Goal: Information Seeking & Learning: Learn about a topic

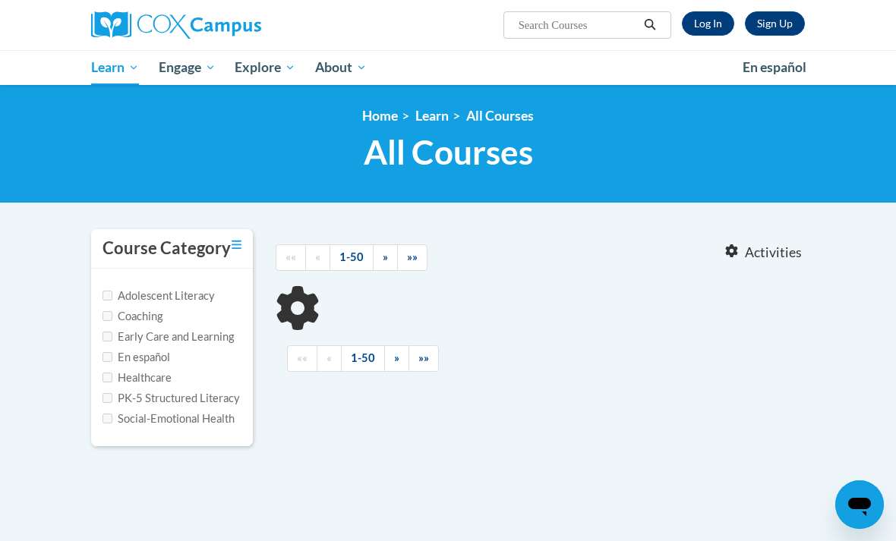
click at [707, 23] on link "Log In" at bounding box center [708, 23] width 52 height 24
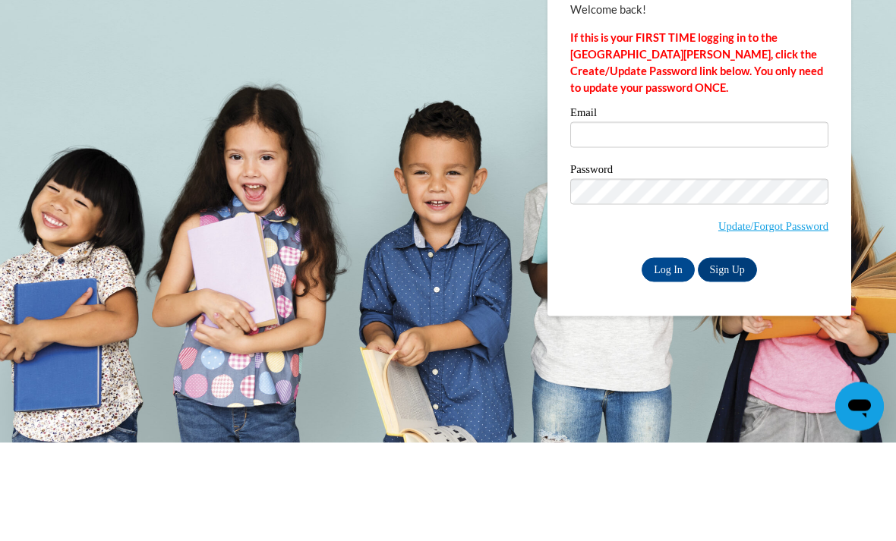
scroll to position [99, 0]
click at [666, 220] on input "Email" at bounding box center [699, 233] width 258 height 26
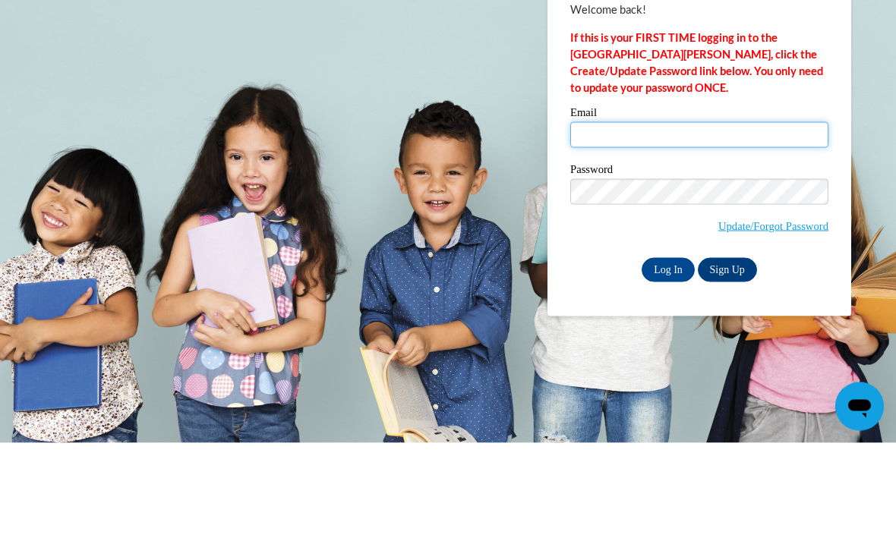
type input "Aredmon@nocac.org"
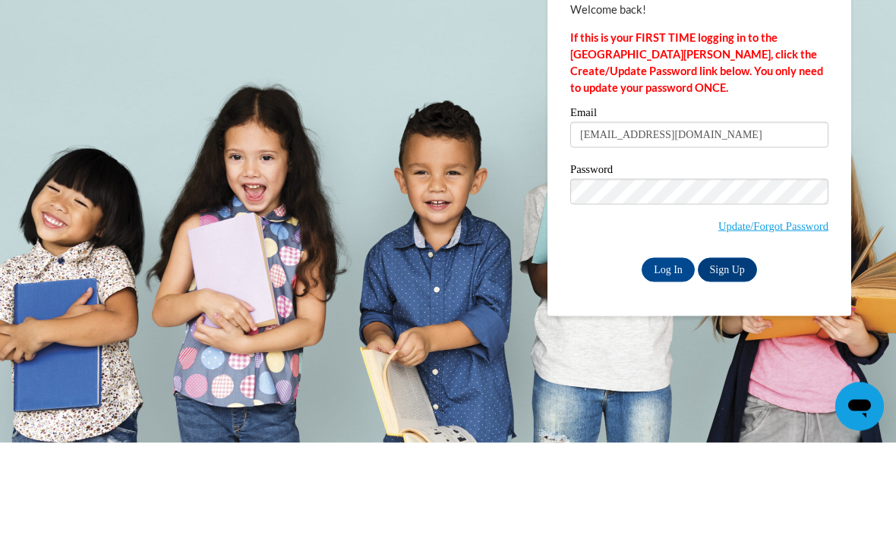
click at [668, 356] on input "Log In" at bounding box center [668, 368] width 53 height 24
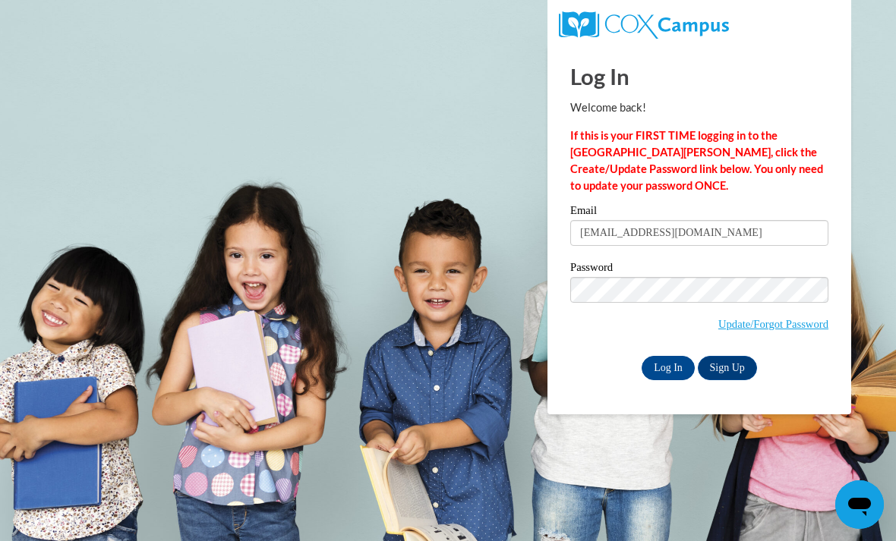
click at [663, 366] on input "Log In" at bounding box center [668, 368] width 53 height 24
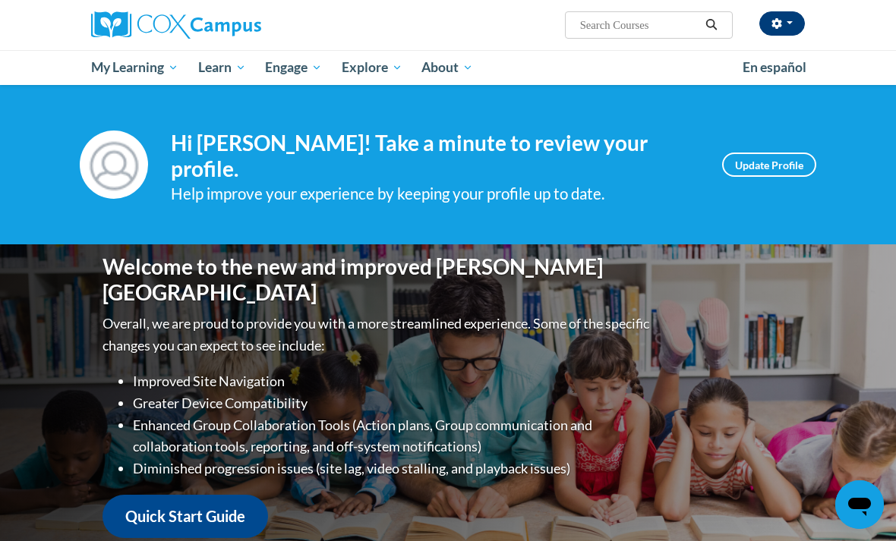
click at [787, 30] on button "button" at bounding box center [782, 23] width 46 height 24
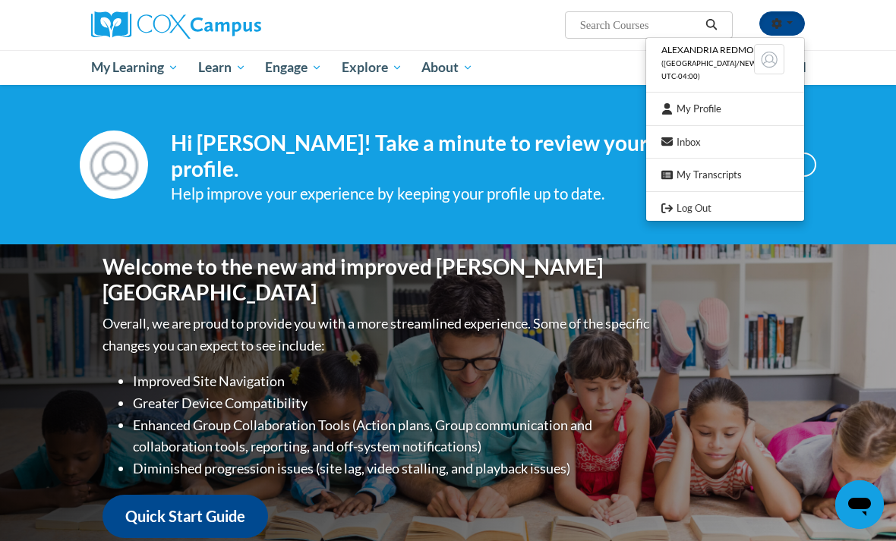
click at [853, 59] on div at bounding box center [448, 270] width 896 height 541
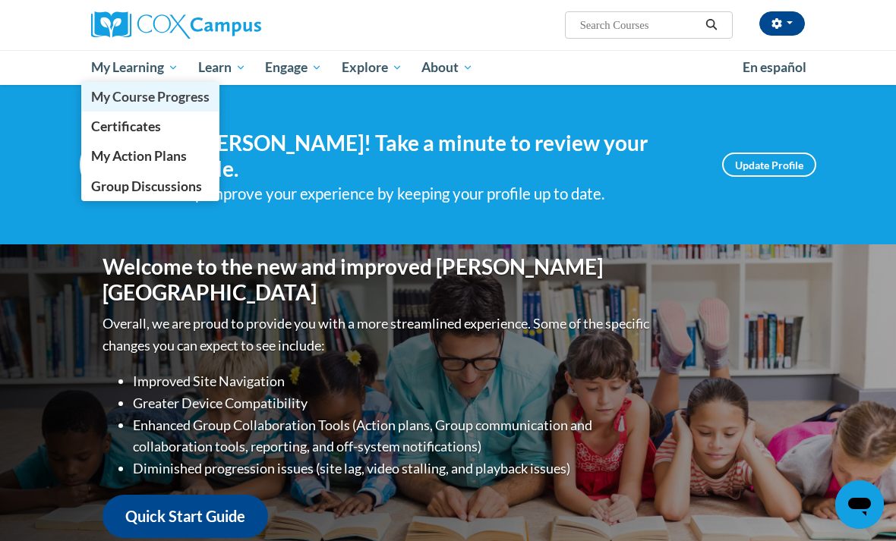
click at [106, 106] on link "My Course Progress" at bounding box center [150, 97] width 138 height 30
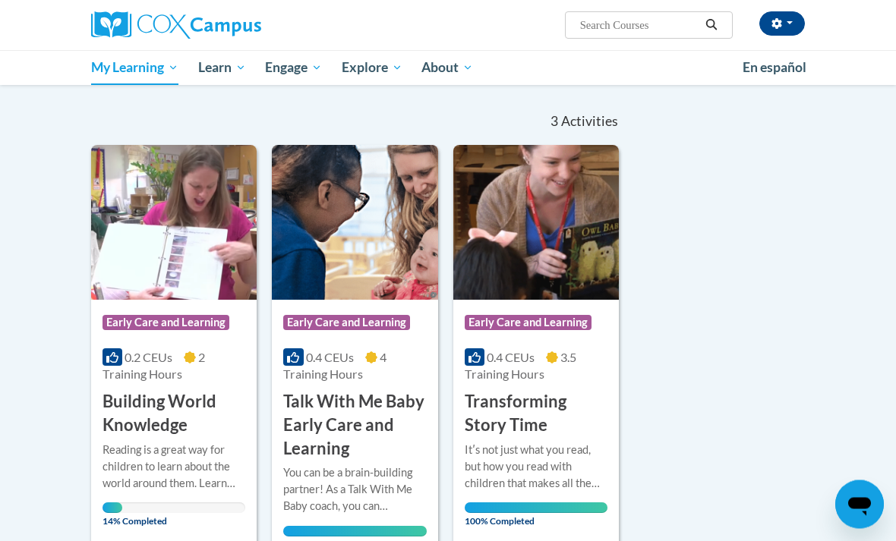
scroll to position [133, 0]
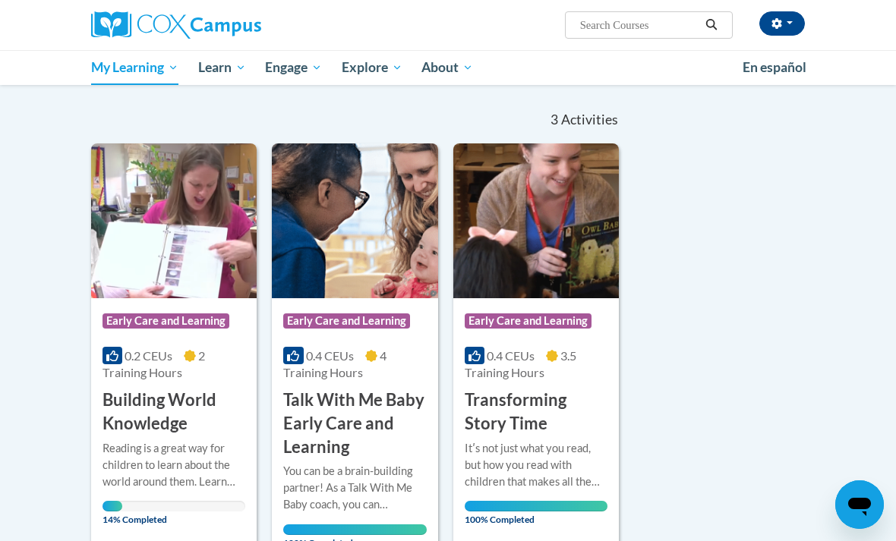
click at [140, 406] on h3 "Building World Knowledge" at bounding box center [173, 412] width 143 height 47
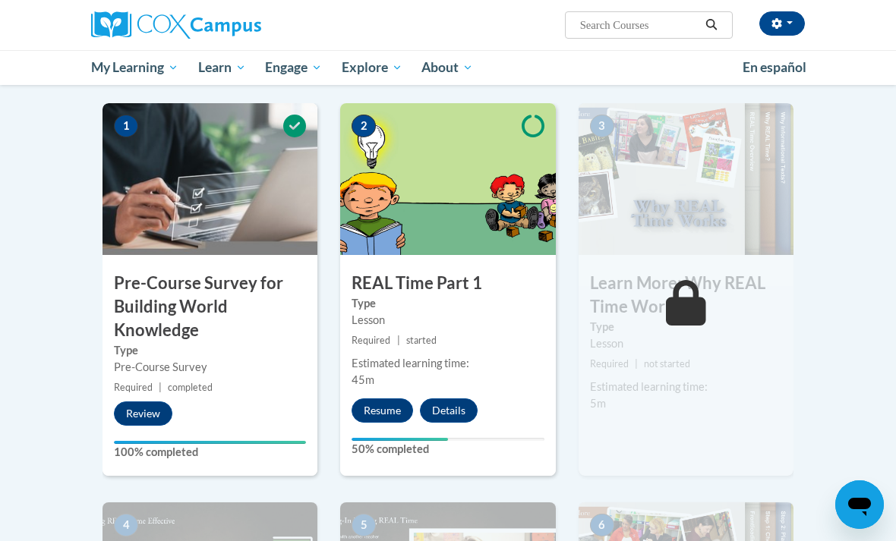
scroll to position [301, 0]
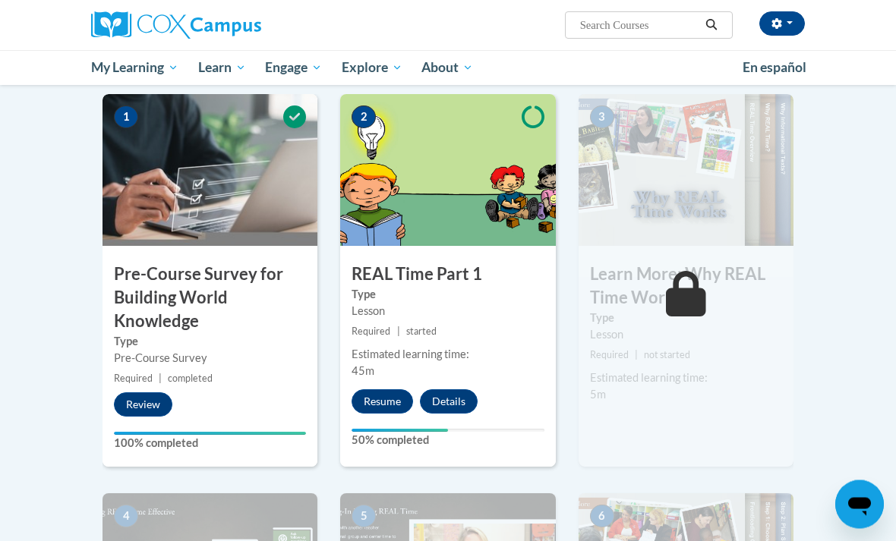
click at [418, 318] on div "Lesson" at bounding box center [448, 312] width 192 height 17
click at [369, 398] on button "Resume" at bounding box center [382, 402] width 61 height 24
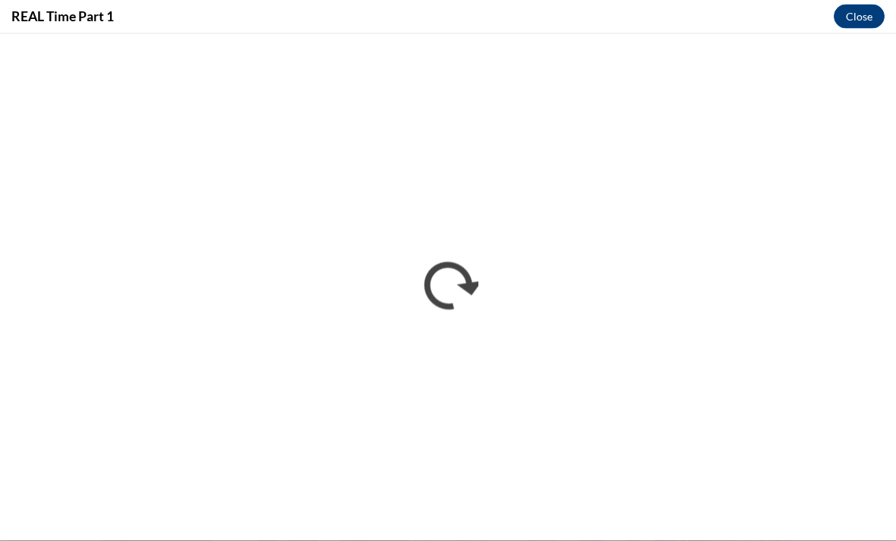
click at [831, 31] on div "REAL Time Part 1 Close" at bounding box center [448, 17] width 896 height 34
click at [847, 13] on button "Close" at bounding box center [859, 17] width 51 height 24
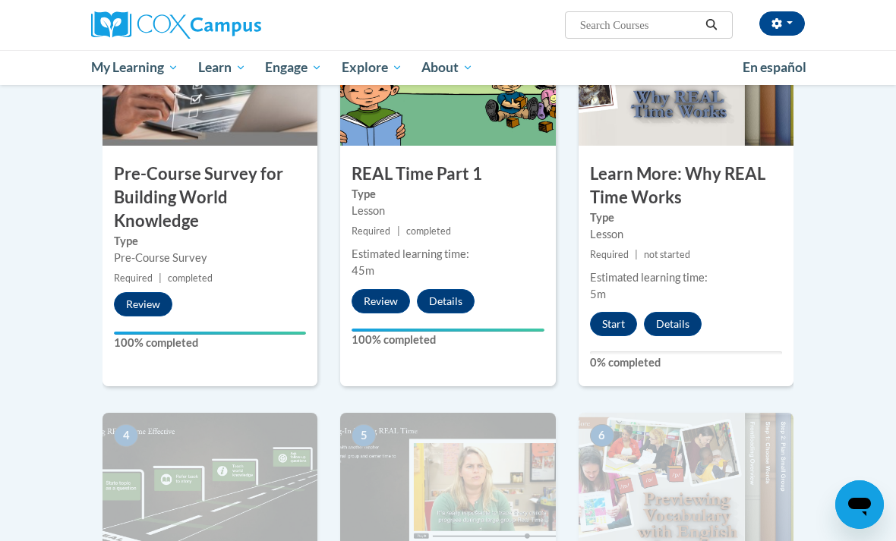
scroll to position [404, 0]
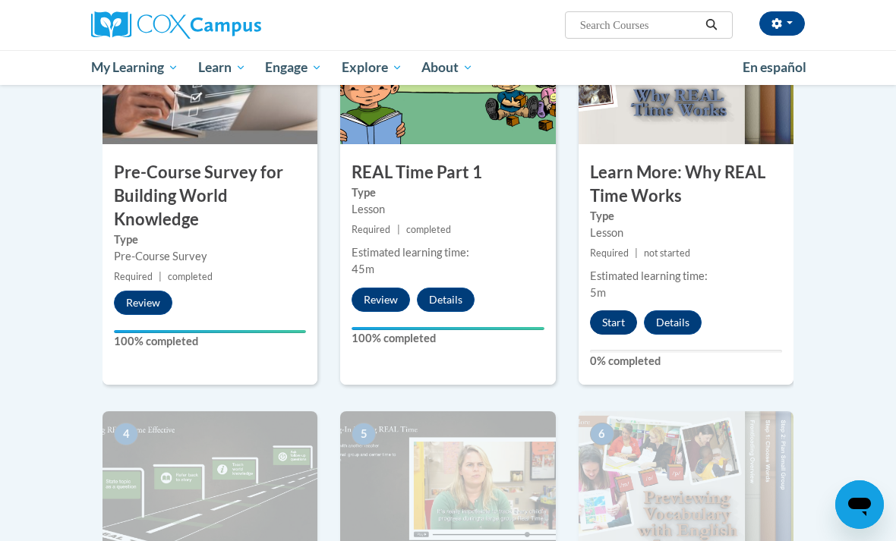
click at [615, 325] on button "Start" at bounding box center [613, 323] width 47 height 24
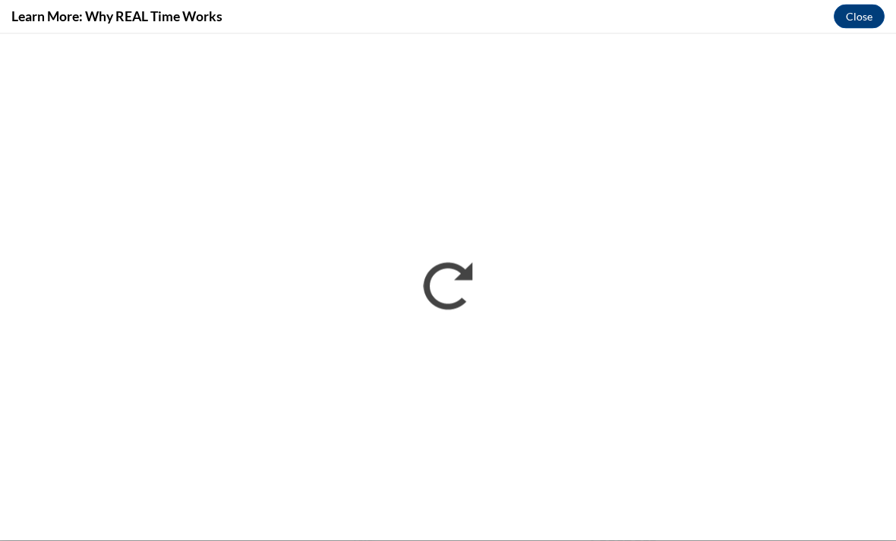
scroll to position [502, 0]
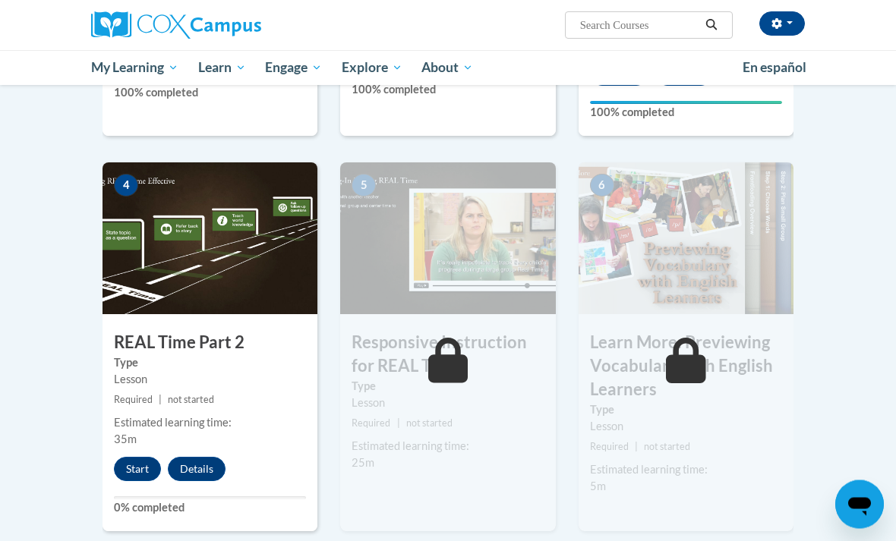
scroll to position [653, 0]
click at [131, 472] on button "Start" at bounding box center [137, 469] width 47 height 24
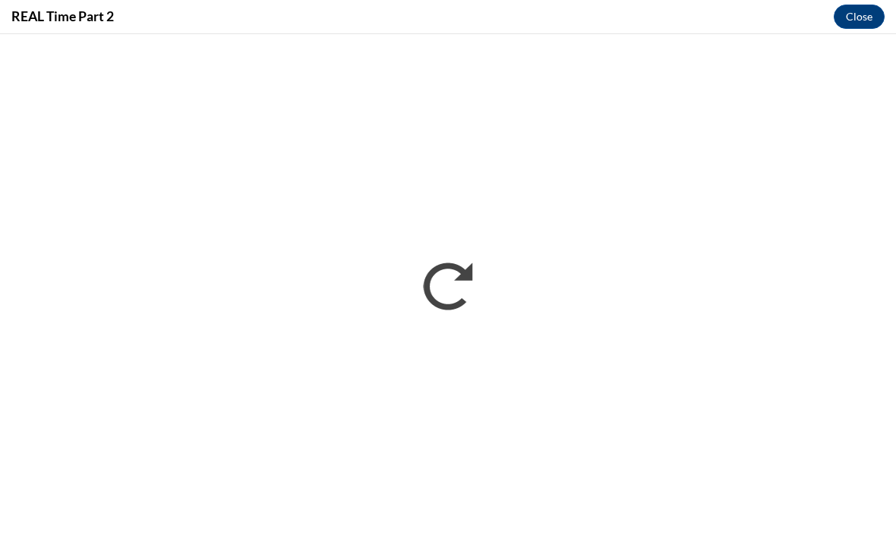
scroll to position [557, 0]
click at [853, 5] on button "Close" at bounding box center [859, 17] width 51 height 24
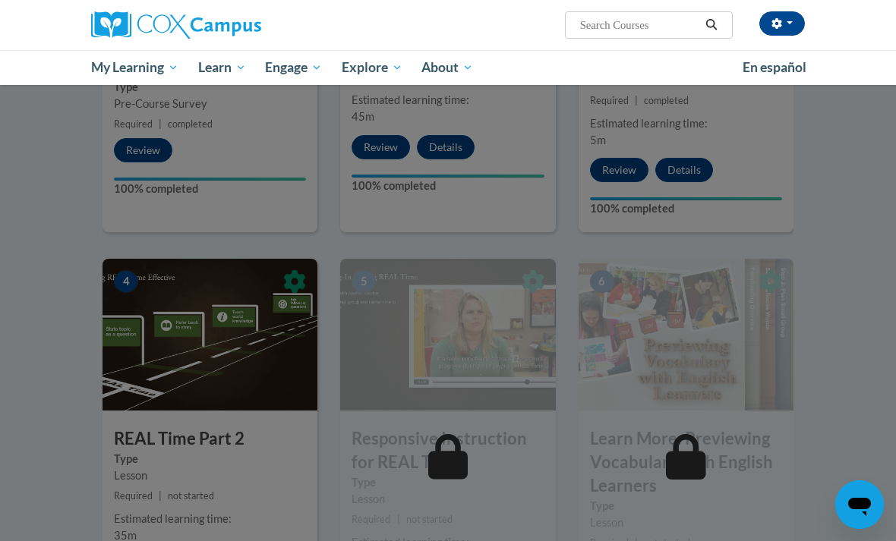
click at [137, 541] on div at bounding box center [448, 270] width 896 height 541
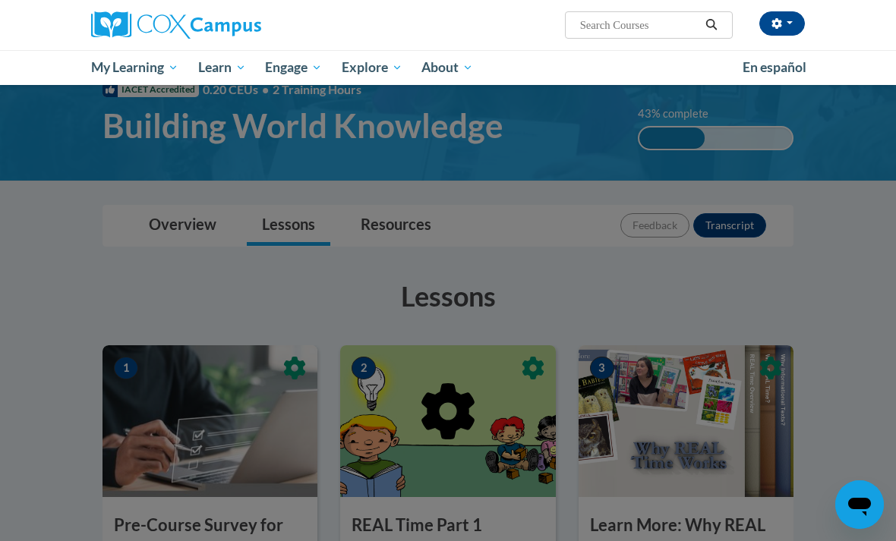
scroll to position [0, 0]
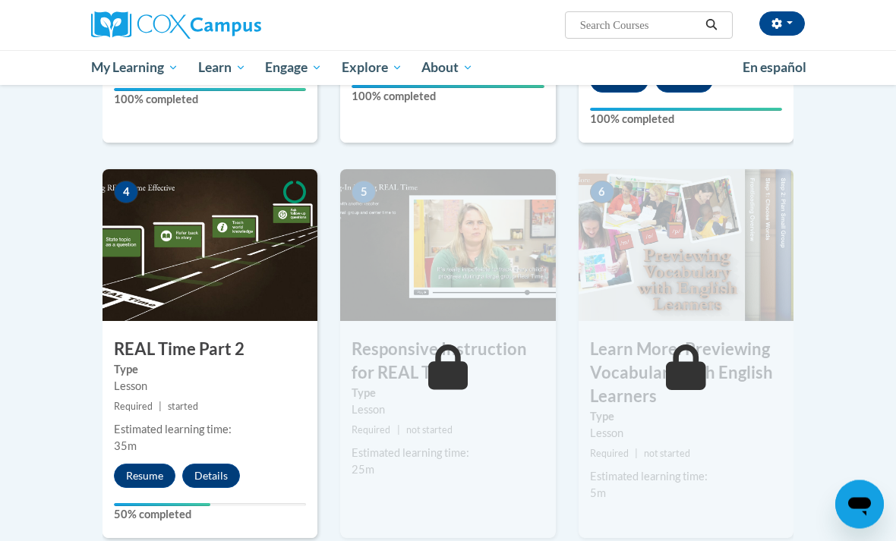
click at [143, 470] on button "Resume" at bounding box center [144, 477] width 61 height 24
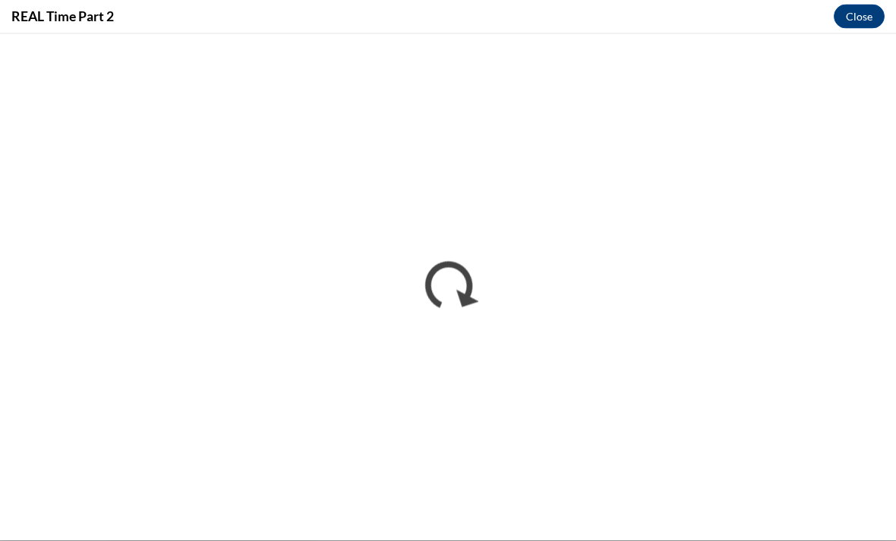
scroll to position [646, 0]
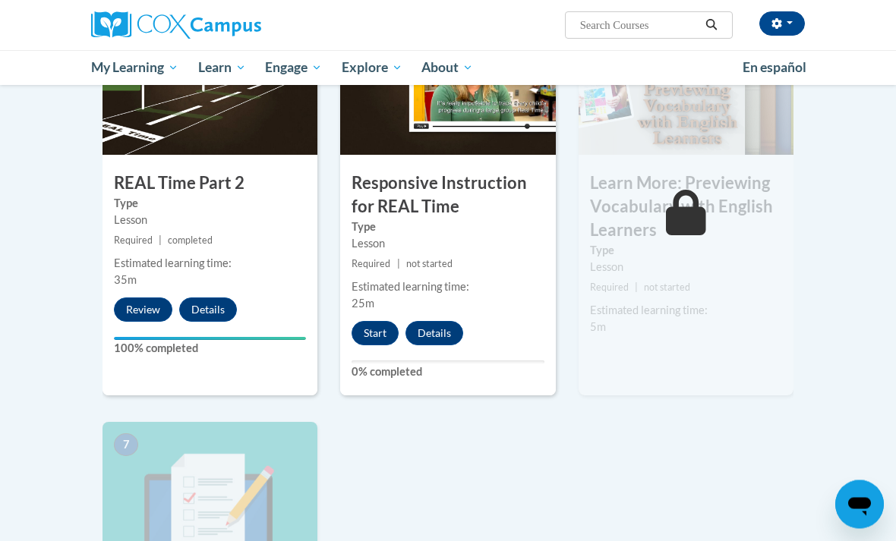
scroll to position [812, 0]
click at [374, 321] on button "Start" at bounding box center [375, 333] width 47 height 24
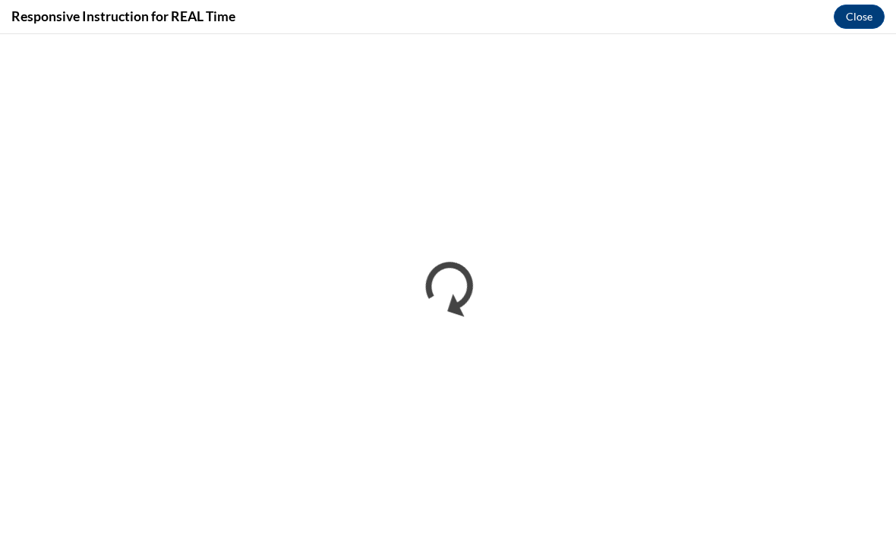
scroll to position [0, 0]
